Goal: Navigation & Orientation: Find specific page/section

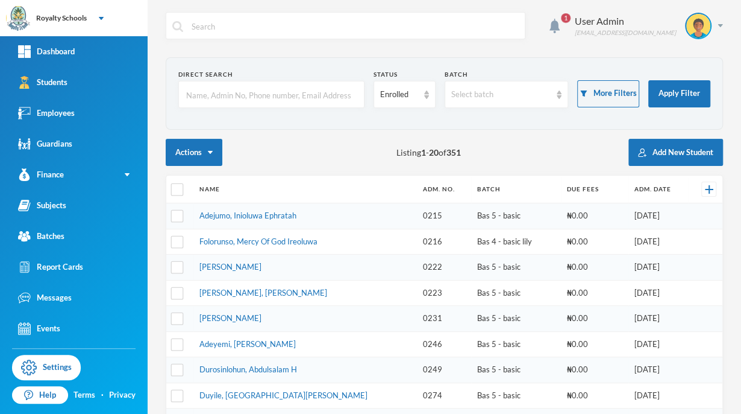
click at [549, 149] on div "Actions Listing 1 - 20 of 351 Add New Student" at bounding box center [445, 152] width 558 height 27
click at [83, 268] on link "Report Cards" at bounding box center [74, 266] width 148 height 31
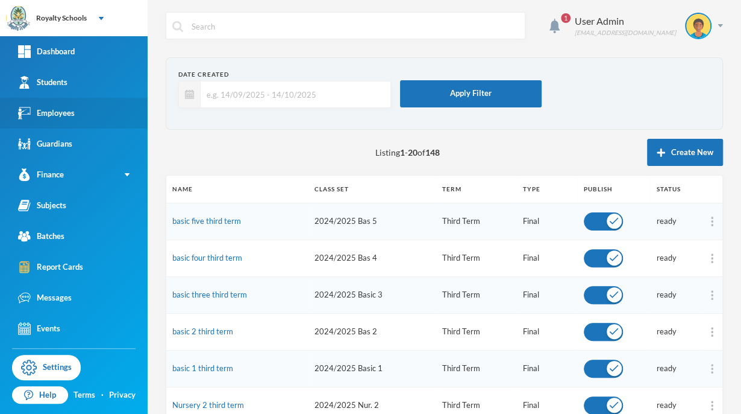
click at [52, 122] on link "Employees" at bounding box center [74, 113] width 148 height 31
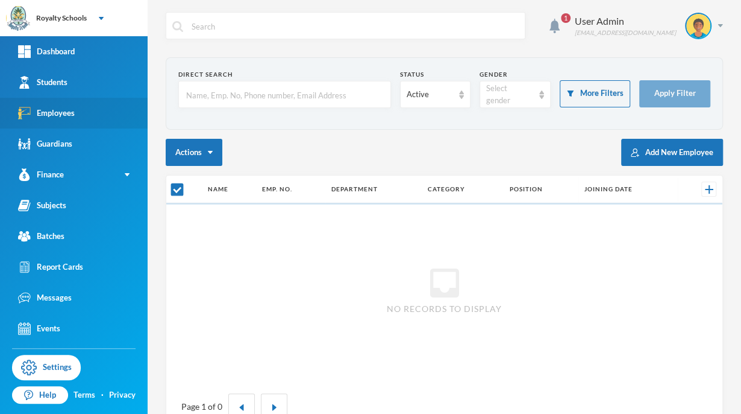
checkbox input "false"
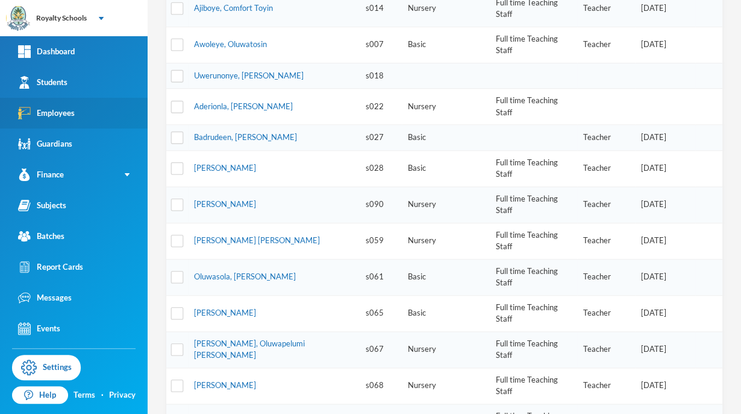
scroll to position [367, 0]
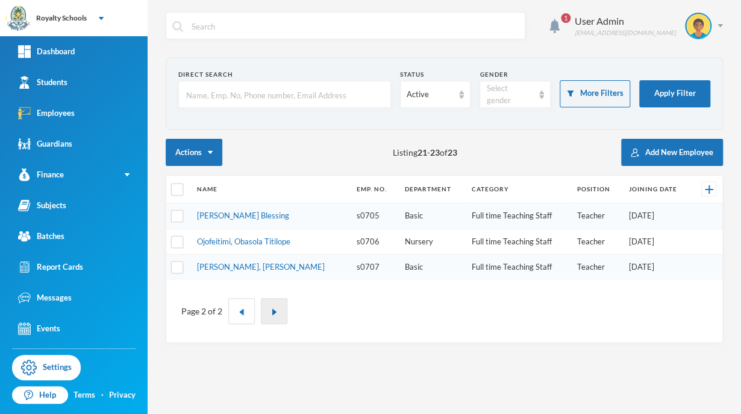
scroll to position [0, 0]
click at [241, 318] on button "button" at bounding box center [241, 311] width 27 height 26
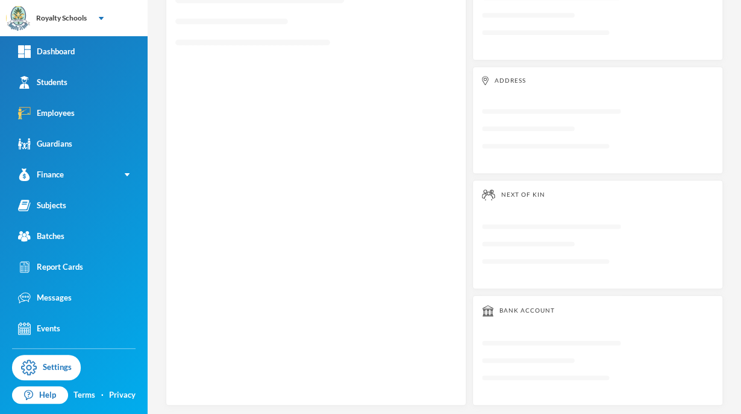
scroll to position [281, 0]
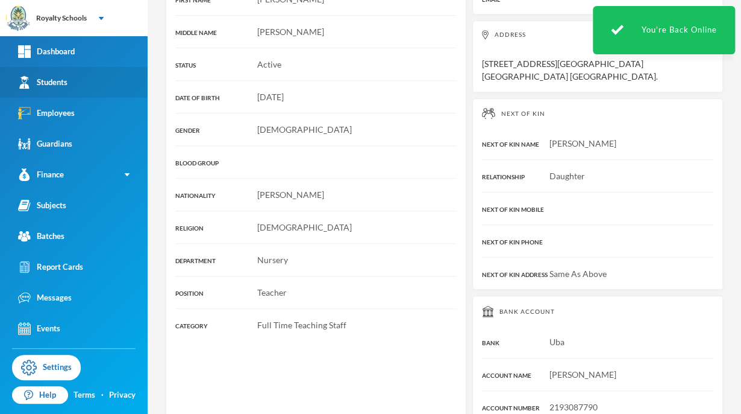
click at [76, 75] on link "Students" at bounding box center [74, 82] width 148 height 31
